Goal: Transaction & Acquisition: Purchase product/service

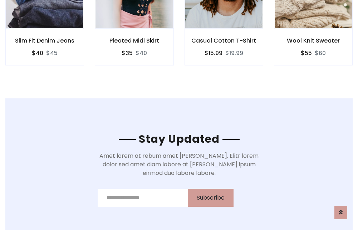
scroll to position [1078, 0]
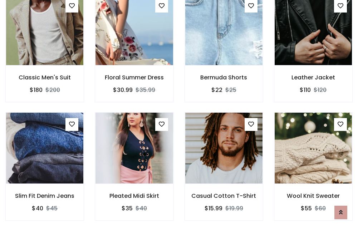
scroll to position [748, 0]
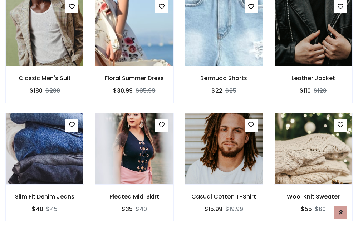
click at [179, 115] on div "Casual Cotton T-Shirt $15.99 $19.99" at bounding box center [223, 172] width 89 height 118
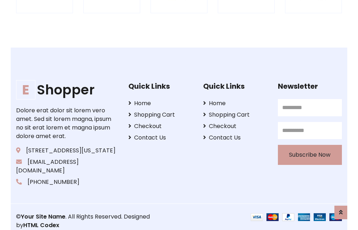
scroll to position [1362, 0]
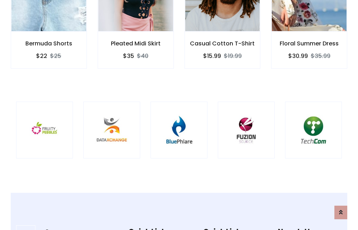
click at [179, 115] on img at bounding box center [179, 130] width 39 height 39
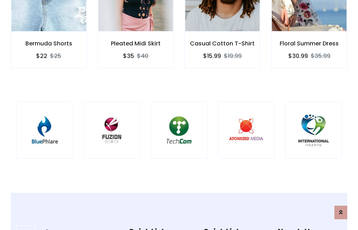
click at [179, 115] on img at bounding box center [179, 130] width 39 height 39
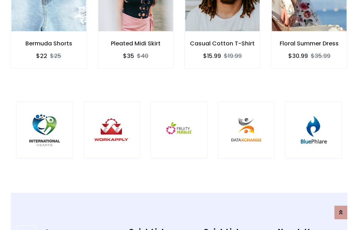
scroll to position [0, 0]
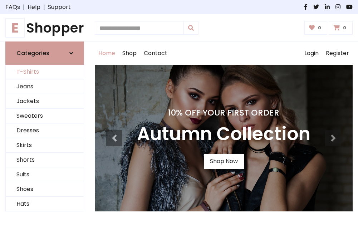
click at [45, 72] on link "T-Shirts" at bounding box center [45, 72] width 78 height 15
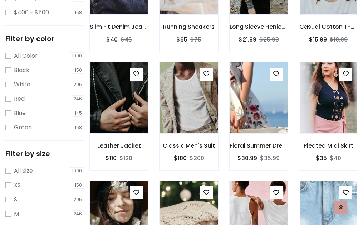
scroll to position [251, 0]
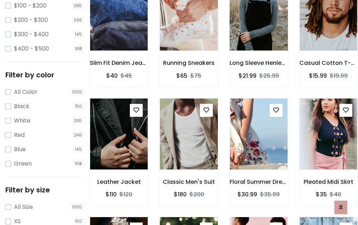
click at [259, 25] on img at bounding box center [258, 15] width 69 height 172
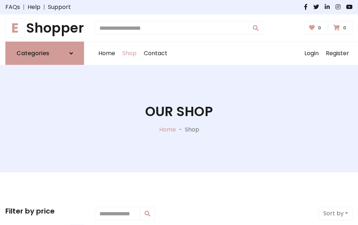
click at [45, 28] on h1 "E Shopper" at bounding box center [44, 28] width 79 height 16
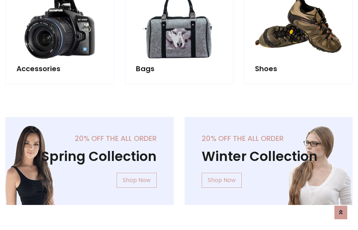
scroll to position [695, 0]
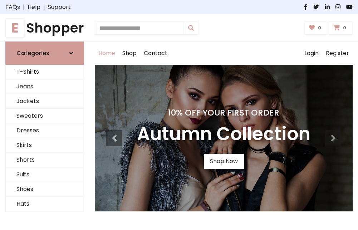
scroll to position [235, 0]
